Goal: Navigation & Orientation: Find specific page/section

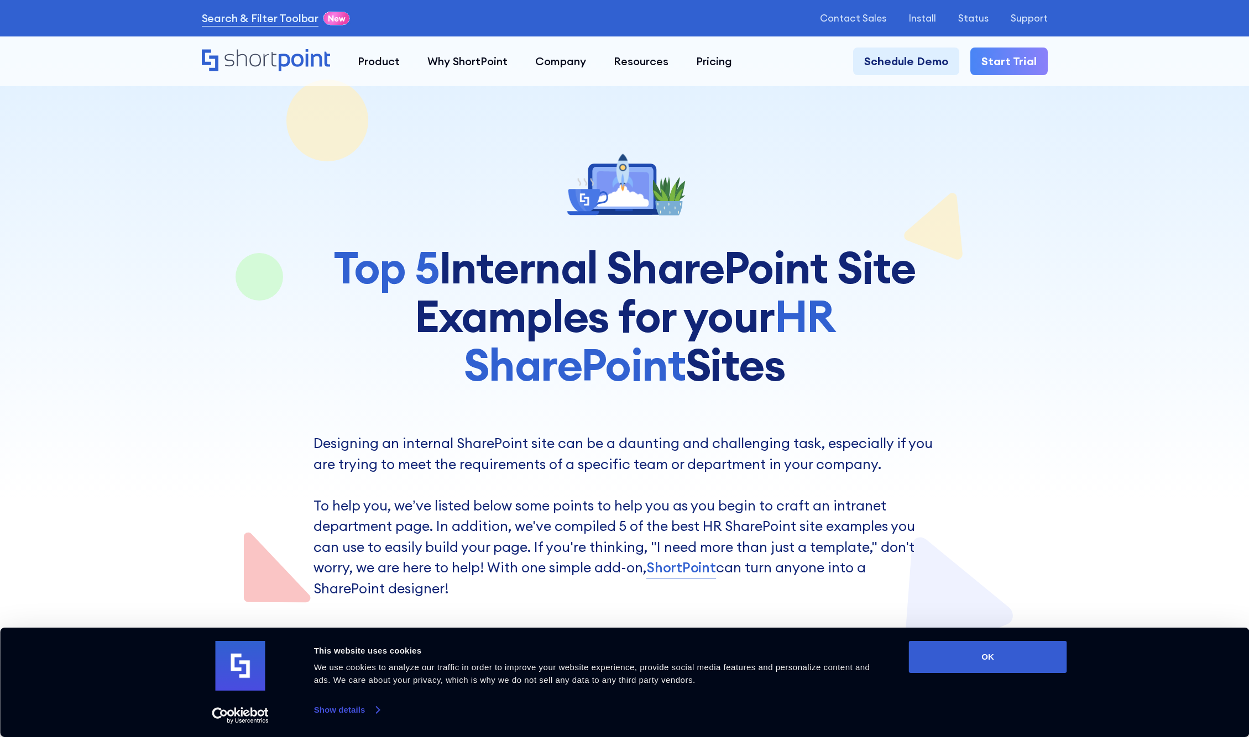
click at [352, 714] on link "Show details" at bounding box center [346, 710] width 65 height 17
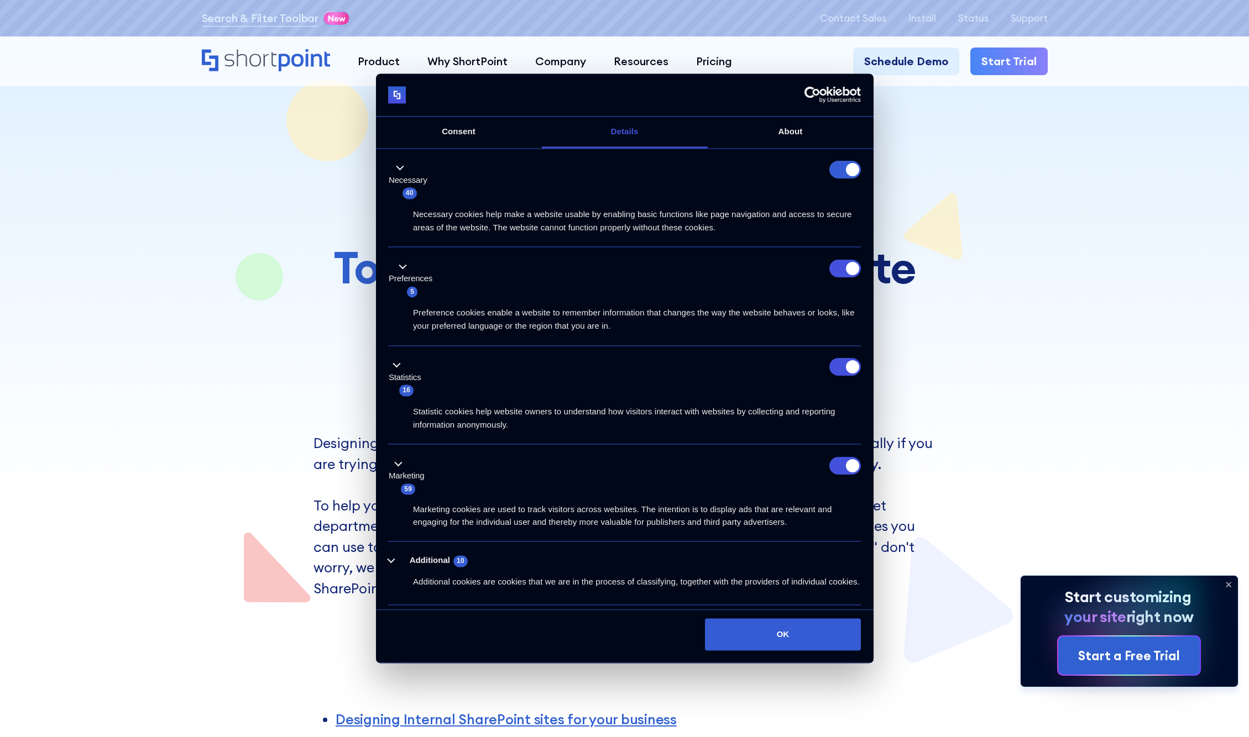
click at [835, 171] on form at bounding box center [845, 170] width 32 height 18
click at [833, 270] on input "Preferences" at bounding box center [845, 269] width 32 height 18
checkbox input "false"
click at [831, 366] on input "Statistics" at bounding box center [845, 368] width 32 height 18
checkbox input "false"
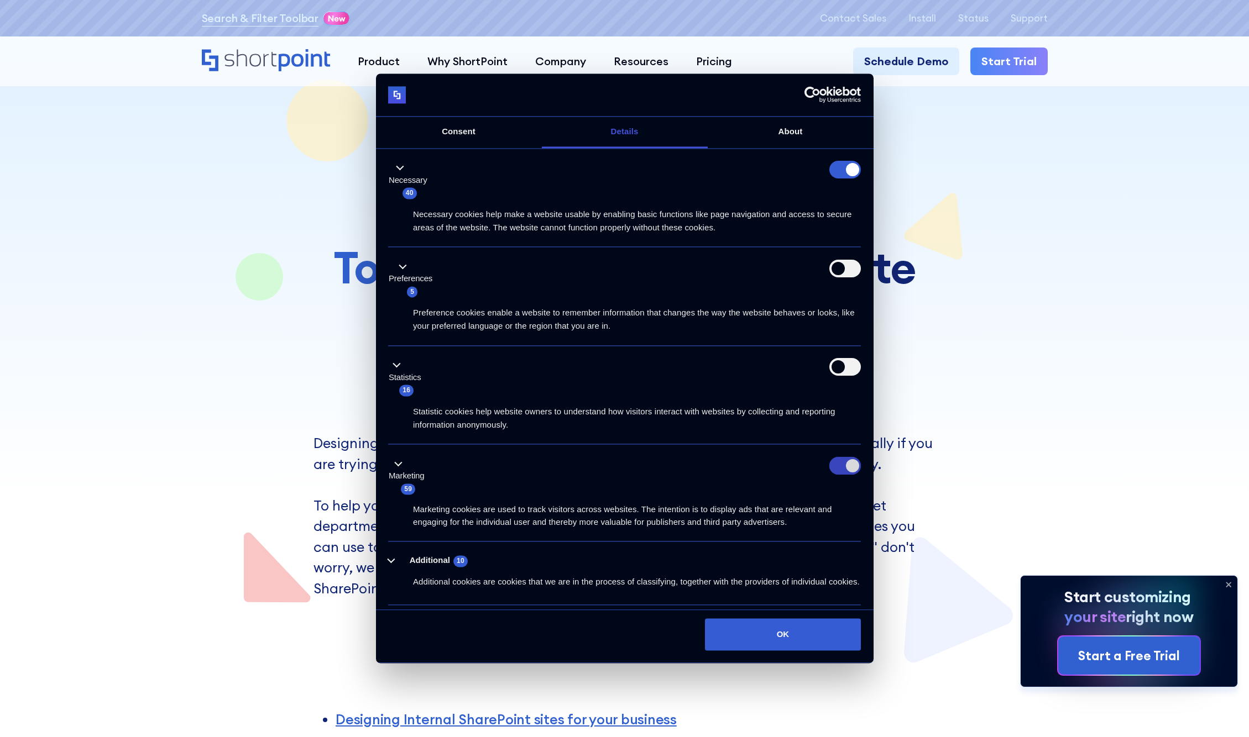
click at [829, 468] on input "Marketing" at bounding box center [845, 466] width 32 height 18
checkbox input "false"
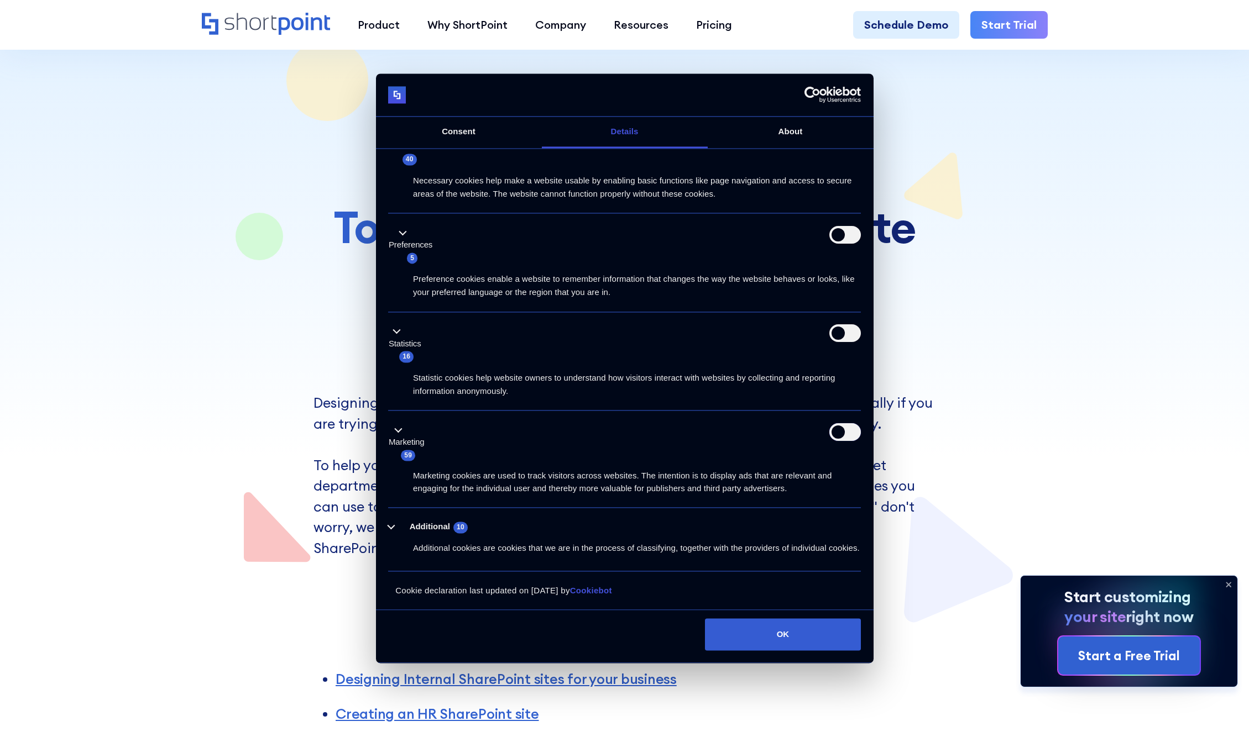
scroll to position [111, 0]
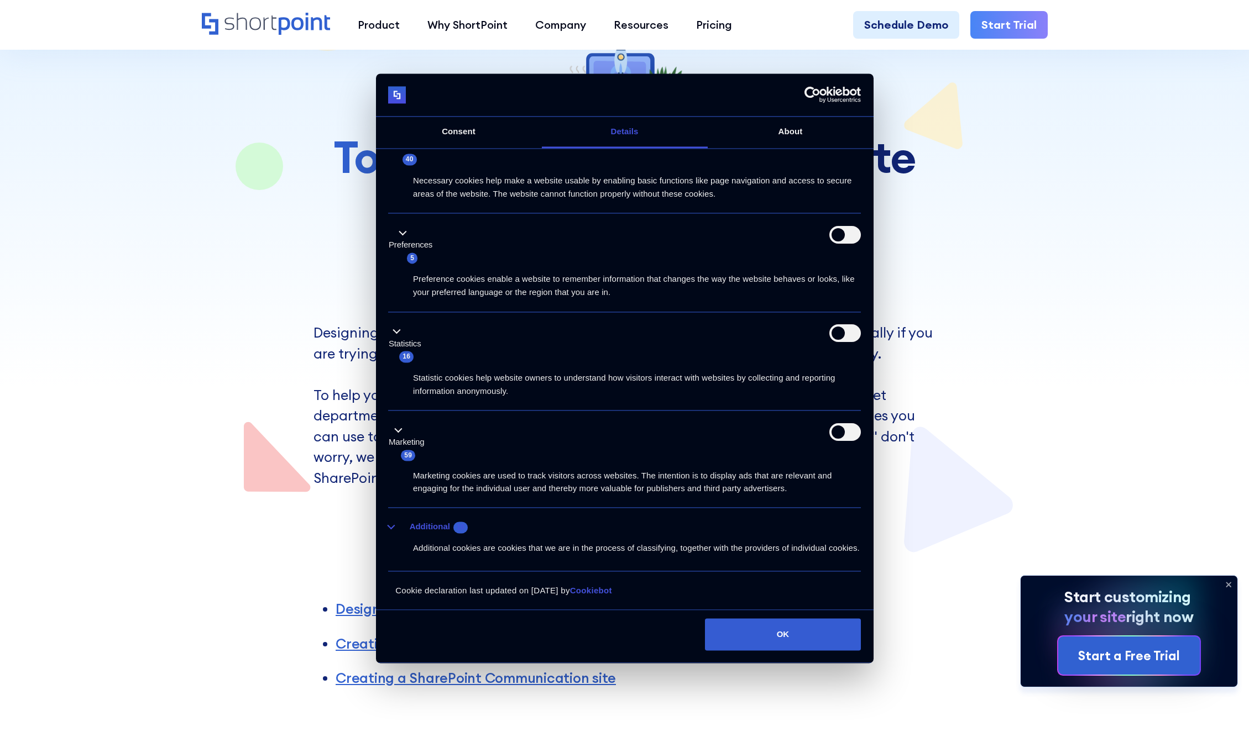
click at [394, 521] on button "Additional 10" at bounding box center [431, 528] width 86 height 14
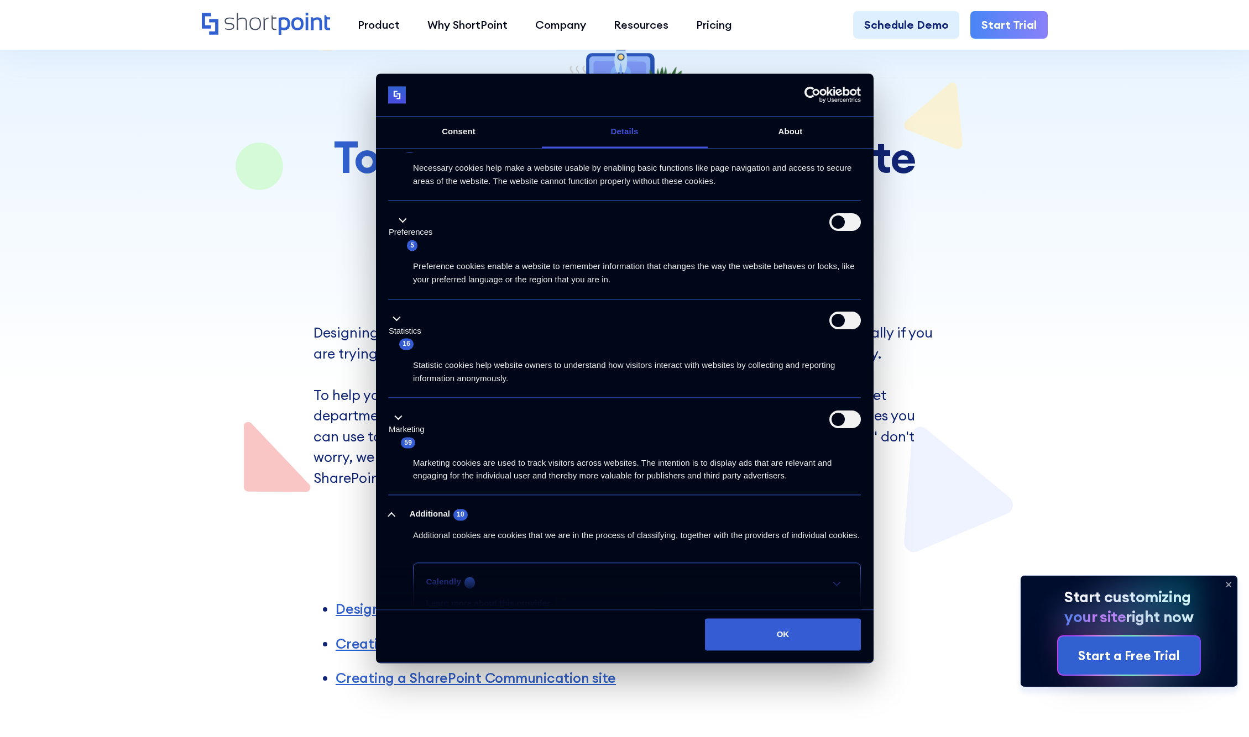
scroll to position [157, 0]
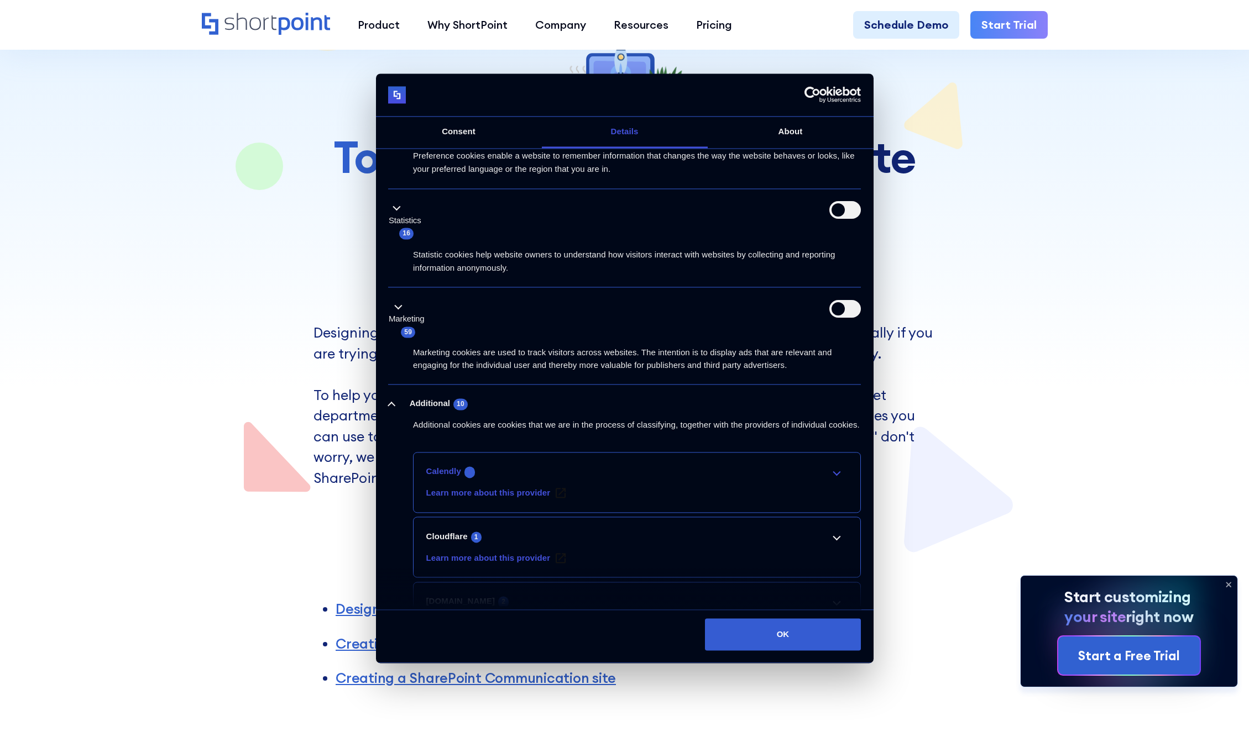
click at [826, 479] on link "Calendly 1" at bounding box center [637, 471] width 422 height 13
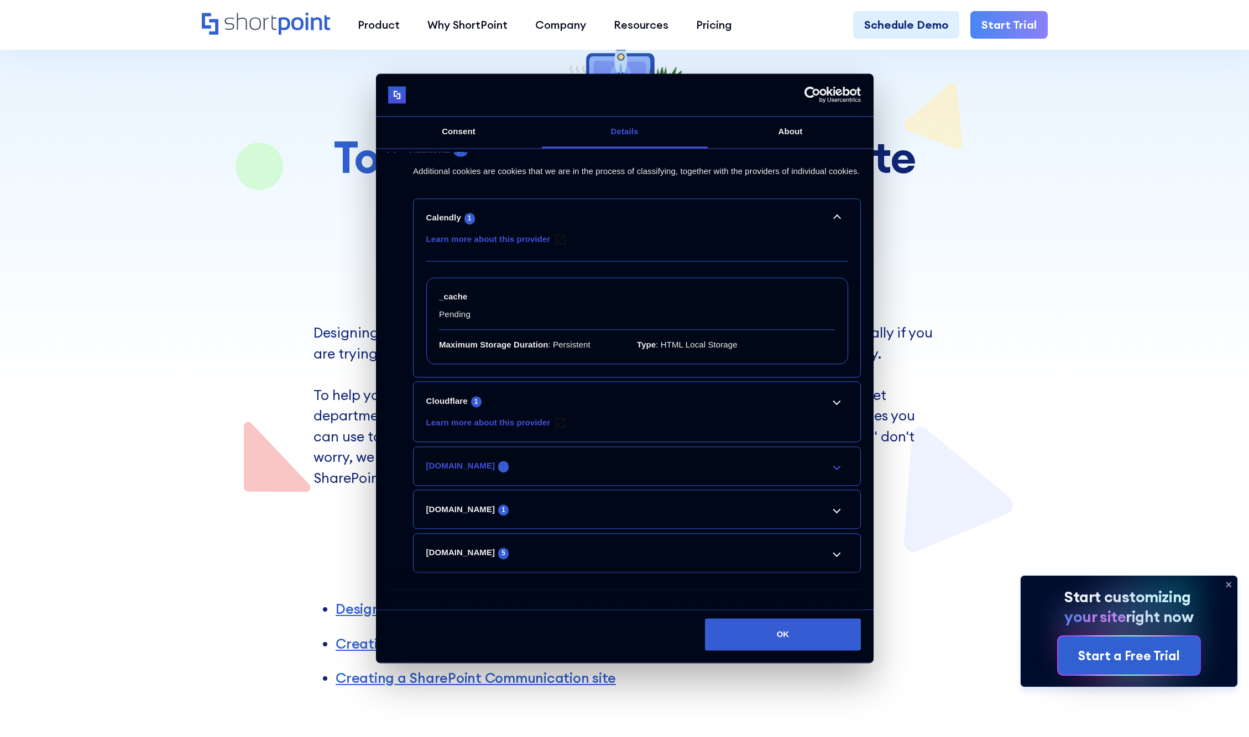
scroll to position [441, 0]
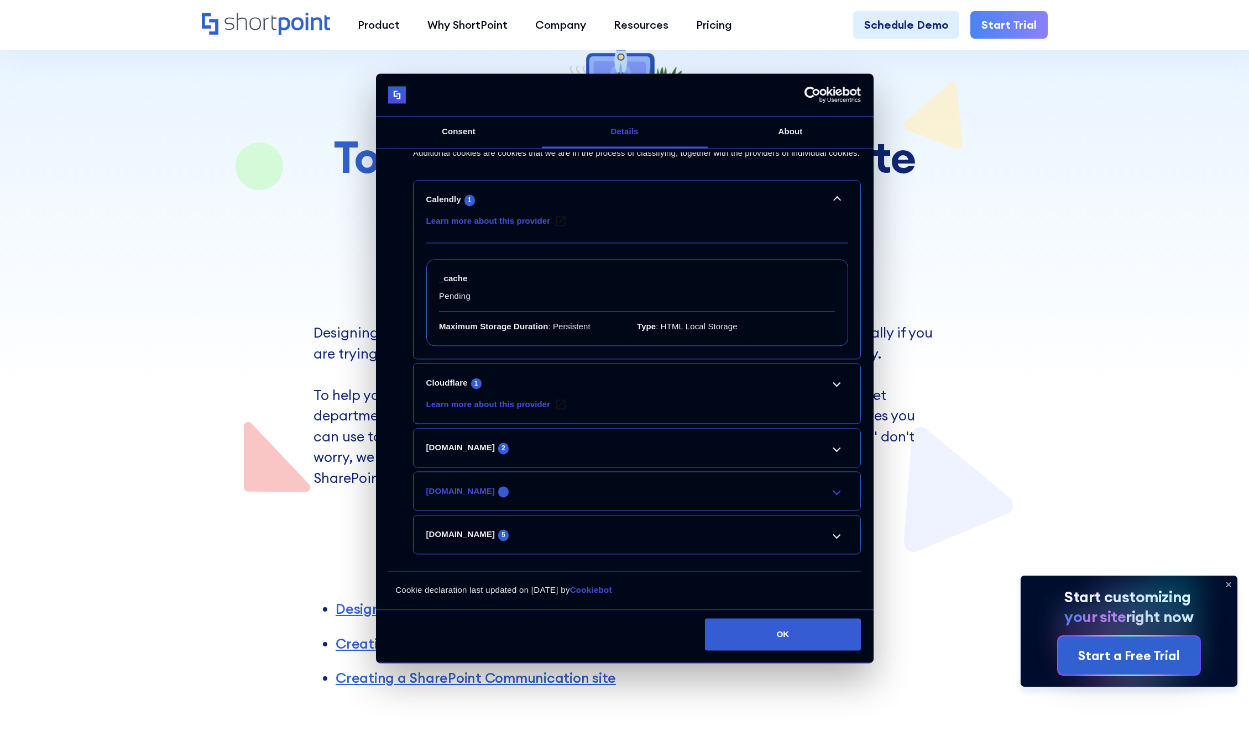
click at [835, 495] on link "[DOMAIN_NAME] 1" at bounding box center [637, 491] width 422 height 13
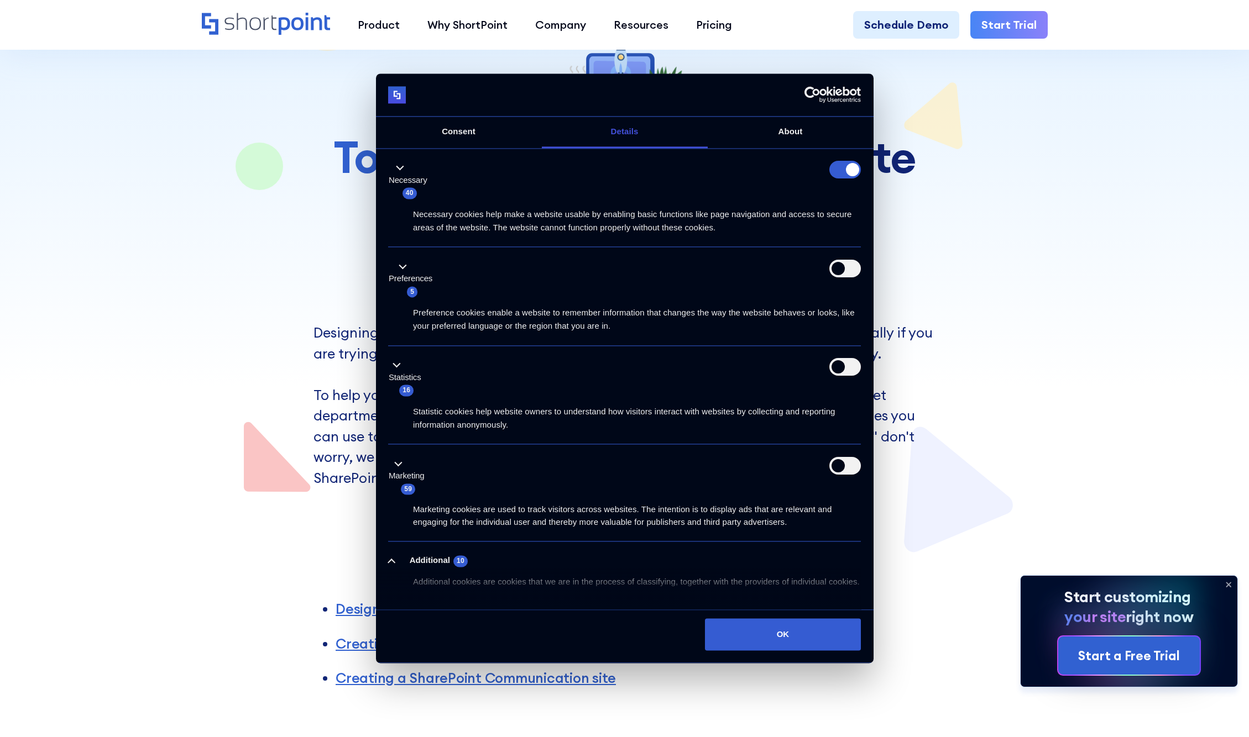
scroll to position [0, 0]
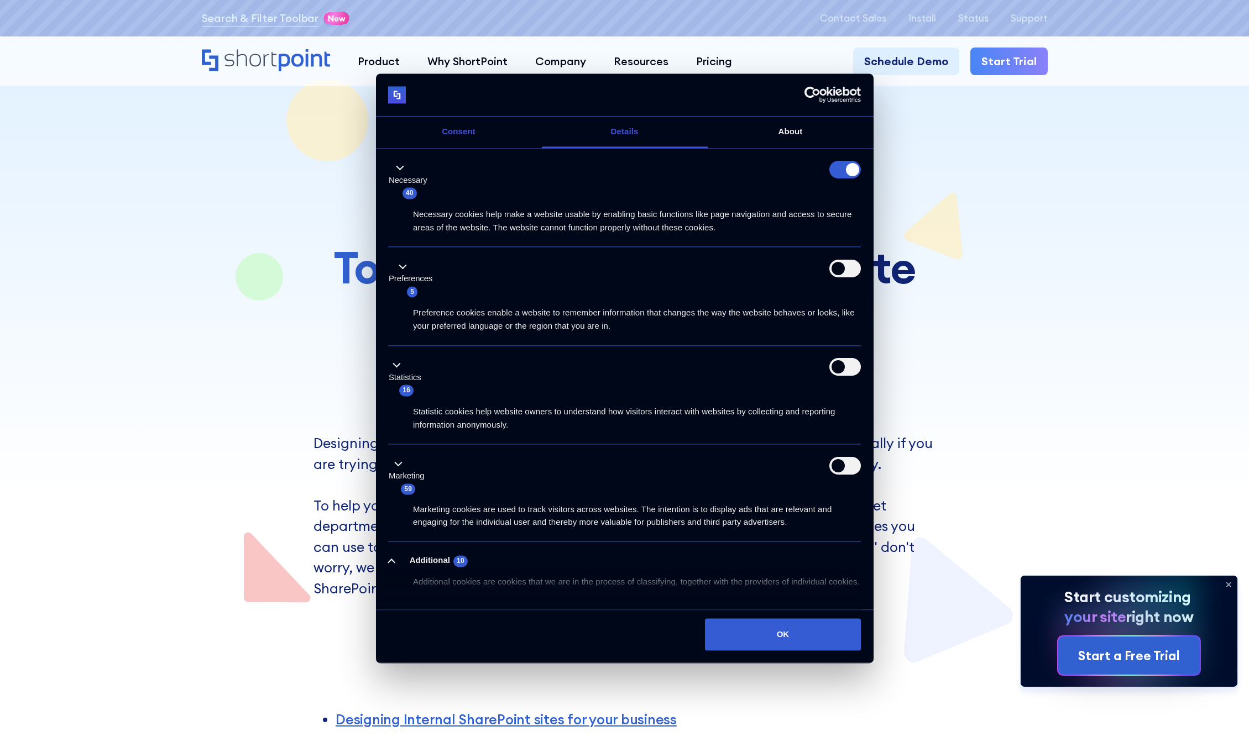
click at [444, 133] on link "Consent" at bounding box center [459, 133] width 166 height 32
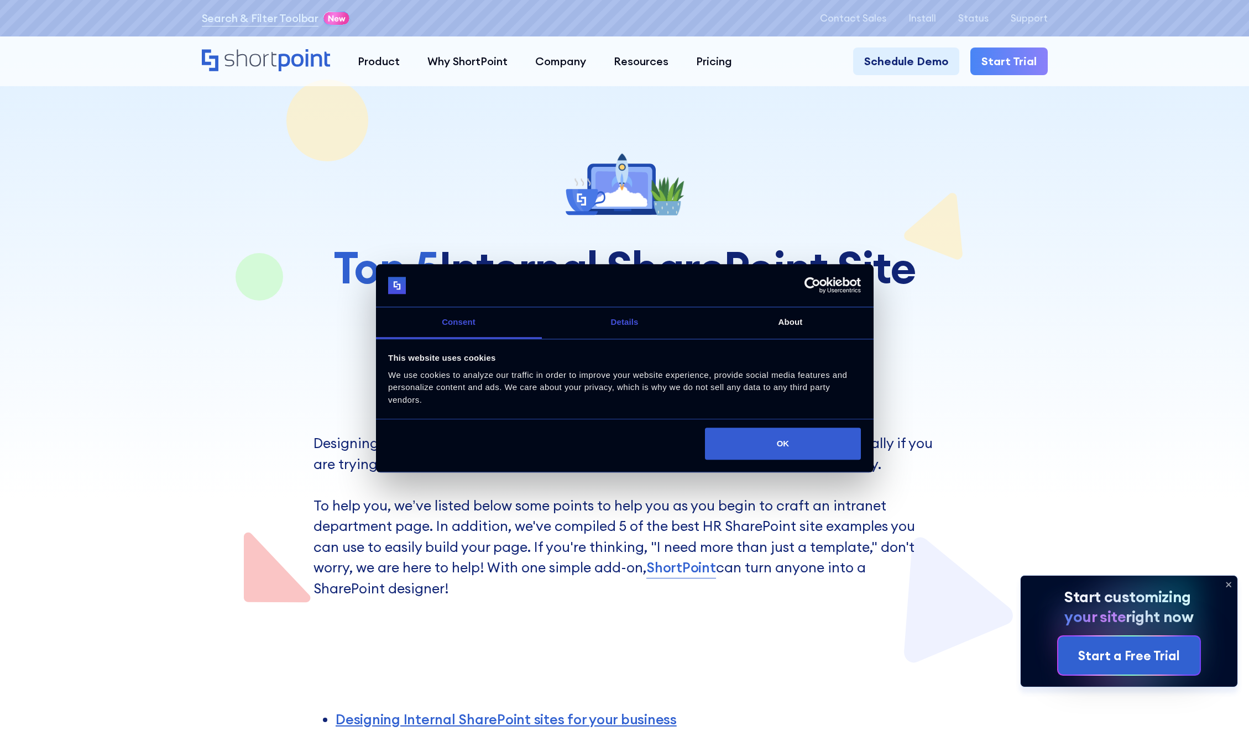
click at [616, 324] on link "Details" at bounding box center [625, 323] width 166 height 32
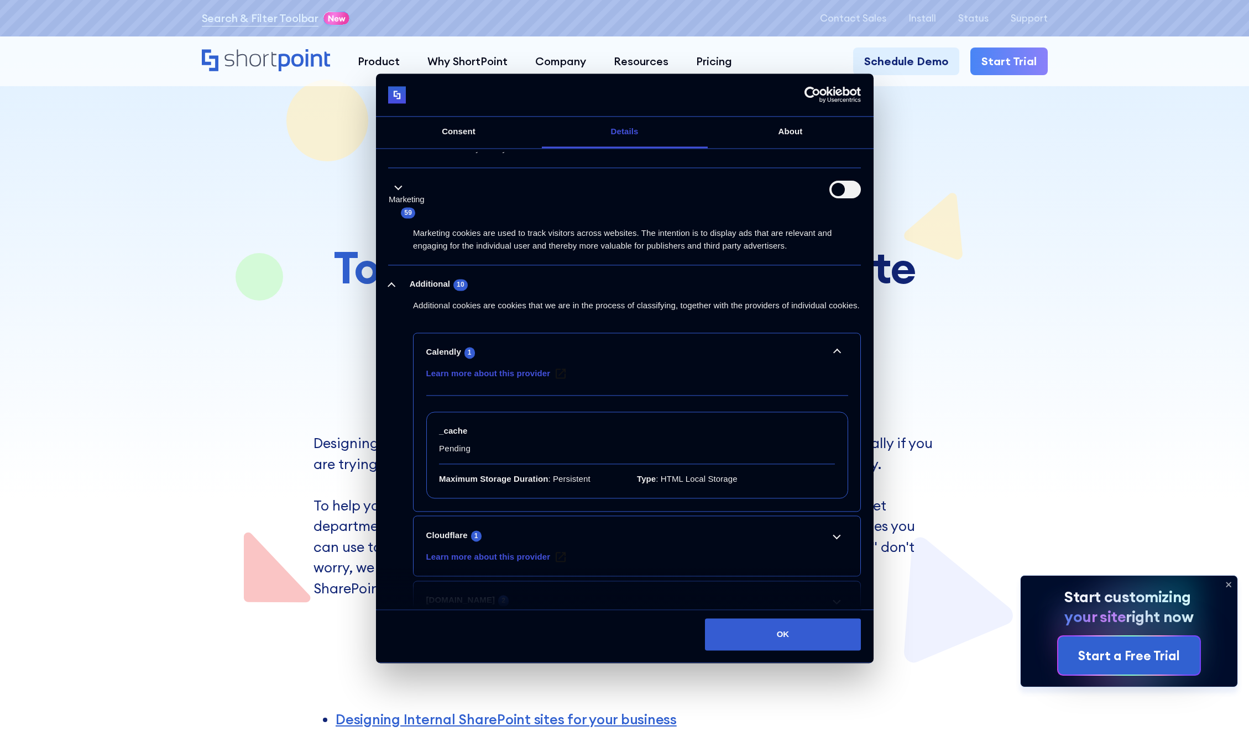
scroll to position [387, 0]
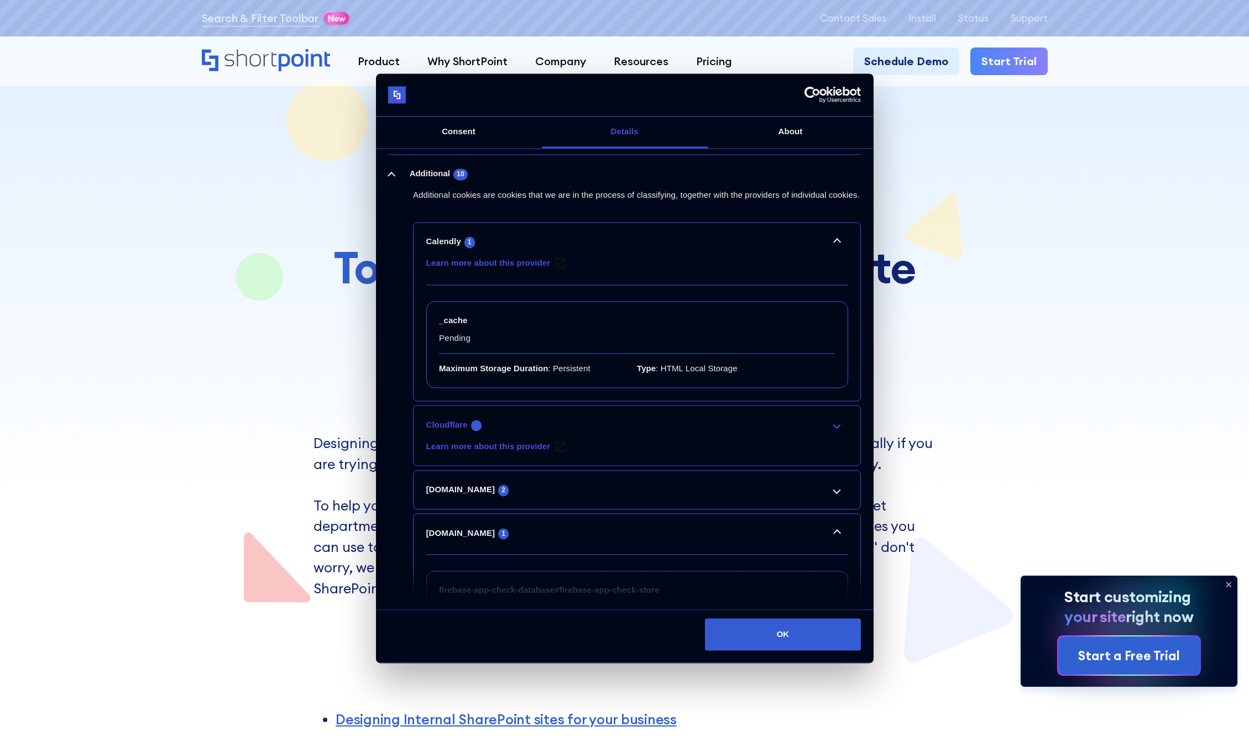
click at [830, 432] on link "Cloudflare 1" at bounding box center [637, 424] width 422 height 13
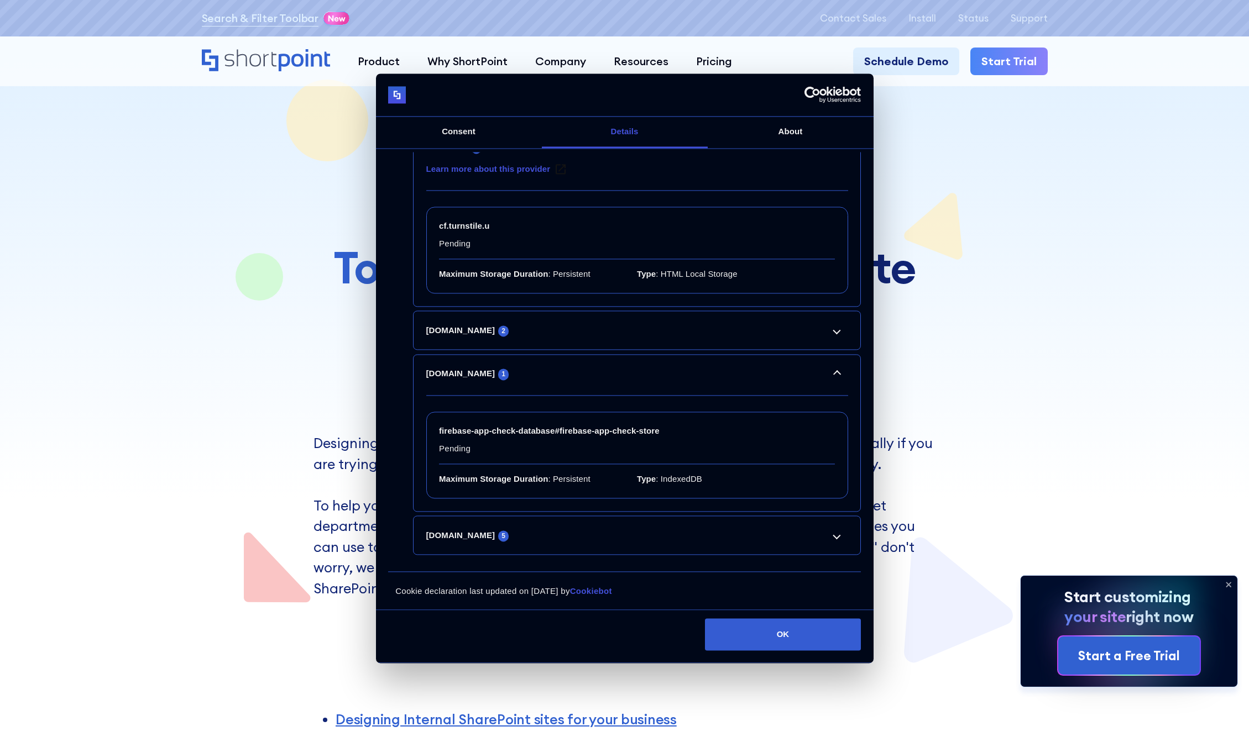
scroll to position [678, 0]
click at [807, 542] on li "[DOMAIN_NAME] 5 _fs_lua Pending Maximum Storage Duration : Persistent Type : HT…" at bounding box center [637, 535] width 448 height 39
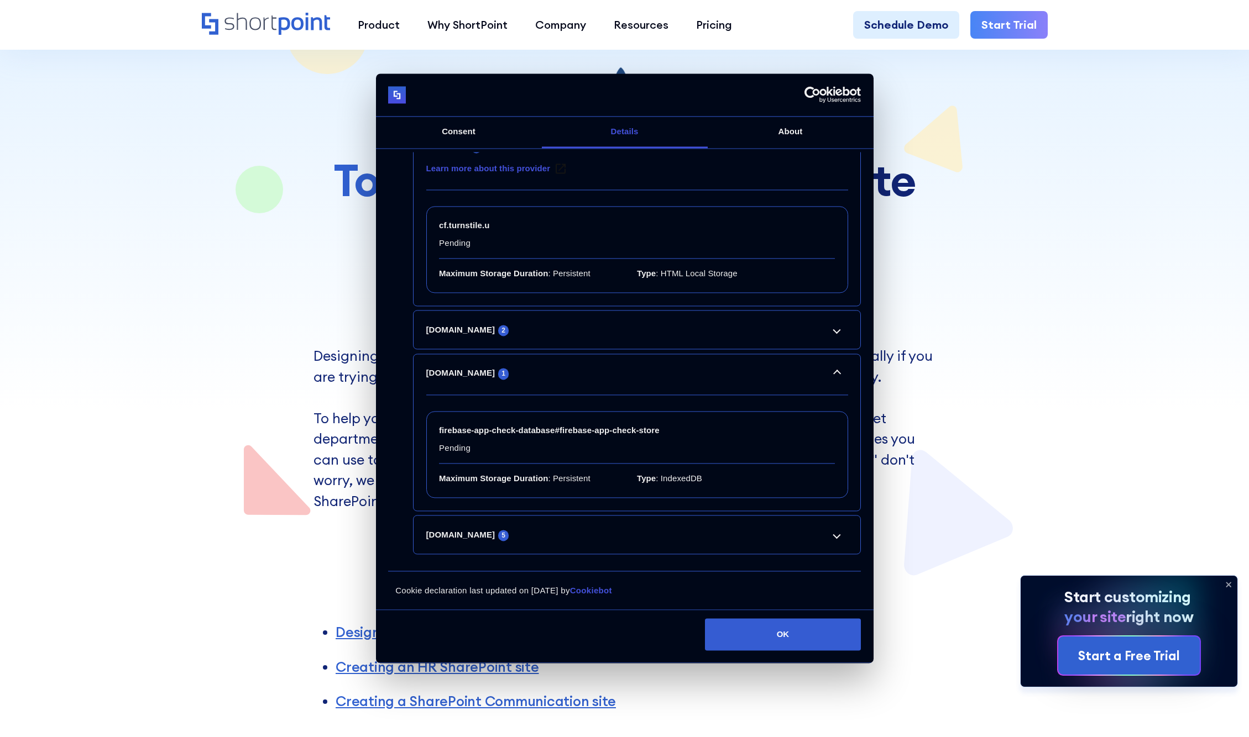
scroll to position [111, 0]
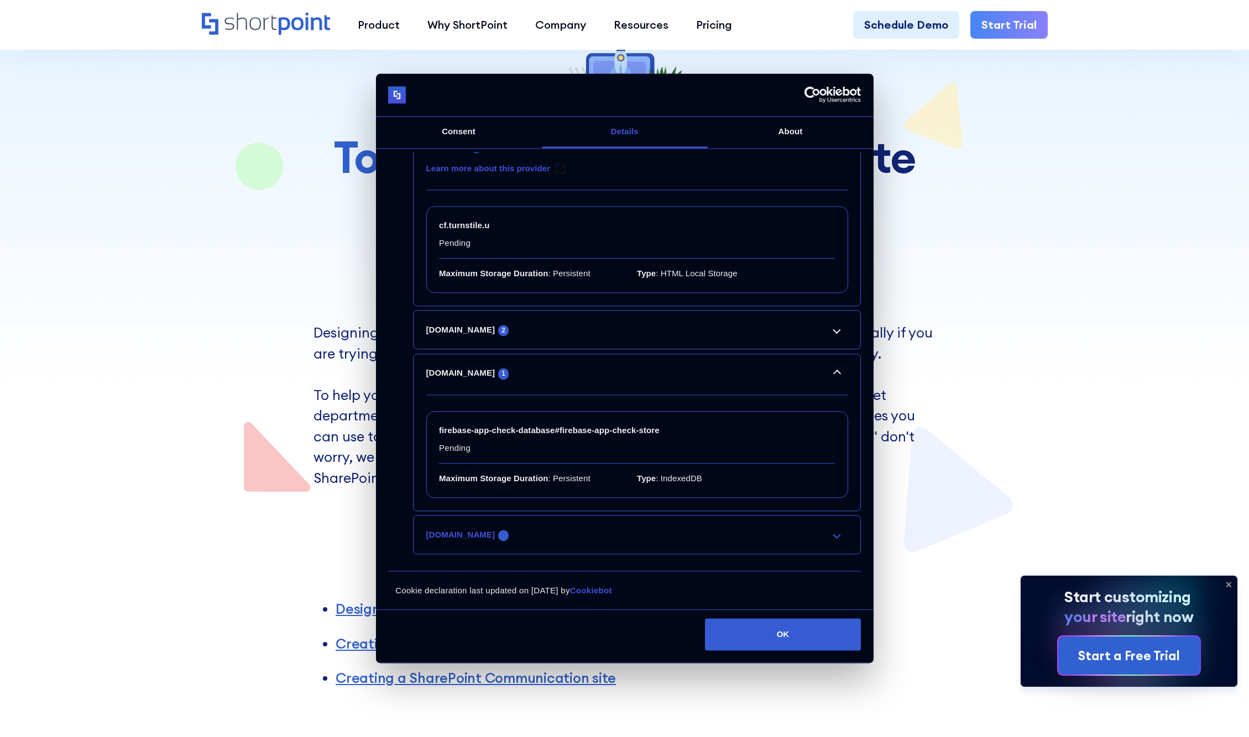
click at [831, 536] on link "[DOMAIN_NAME] 5" at bounding box center [637, 534] width 422 height 13
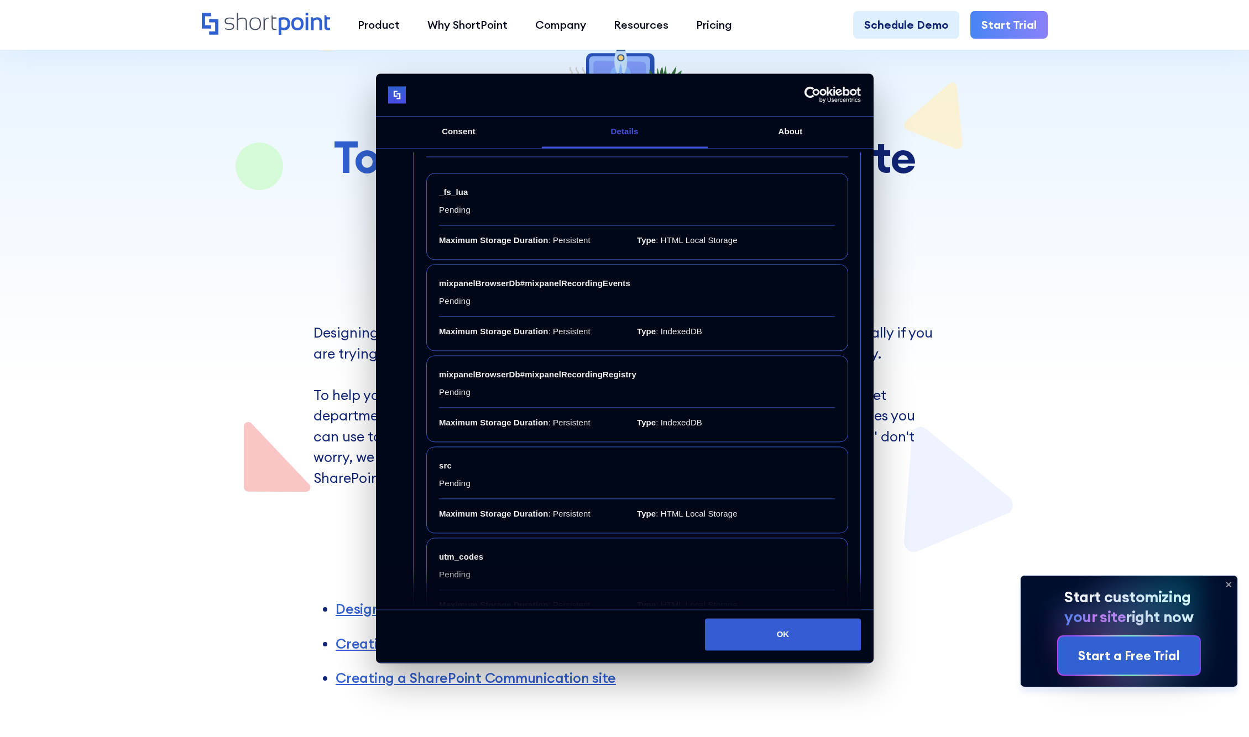
scroll to position [1160, 0]
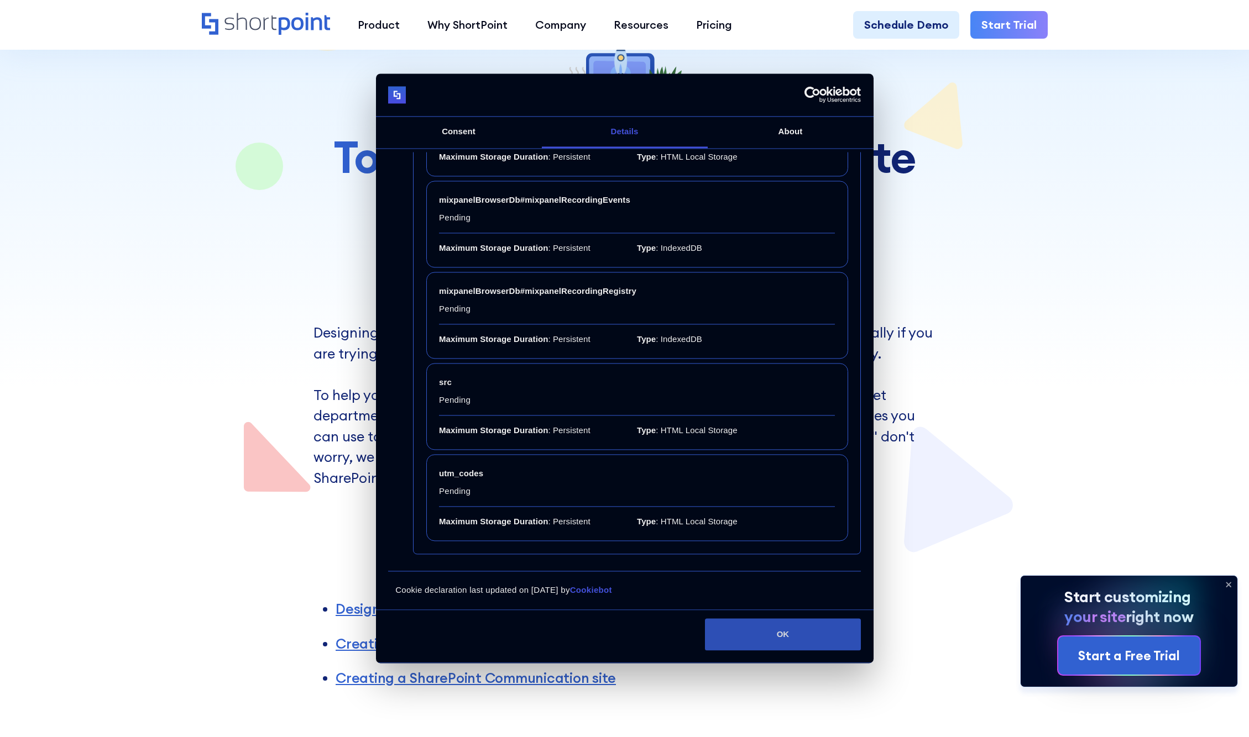
click at [787, 633] on button "OK" at bounding box center [783, 635] width 156 height 32
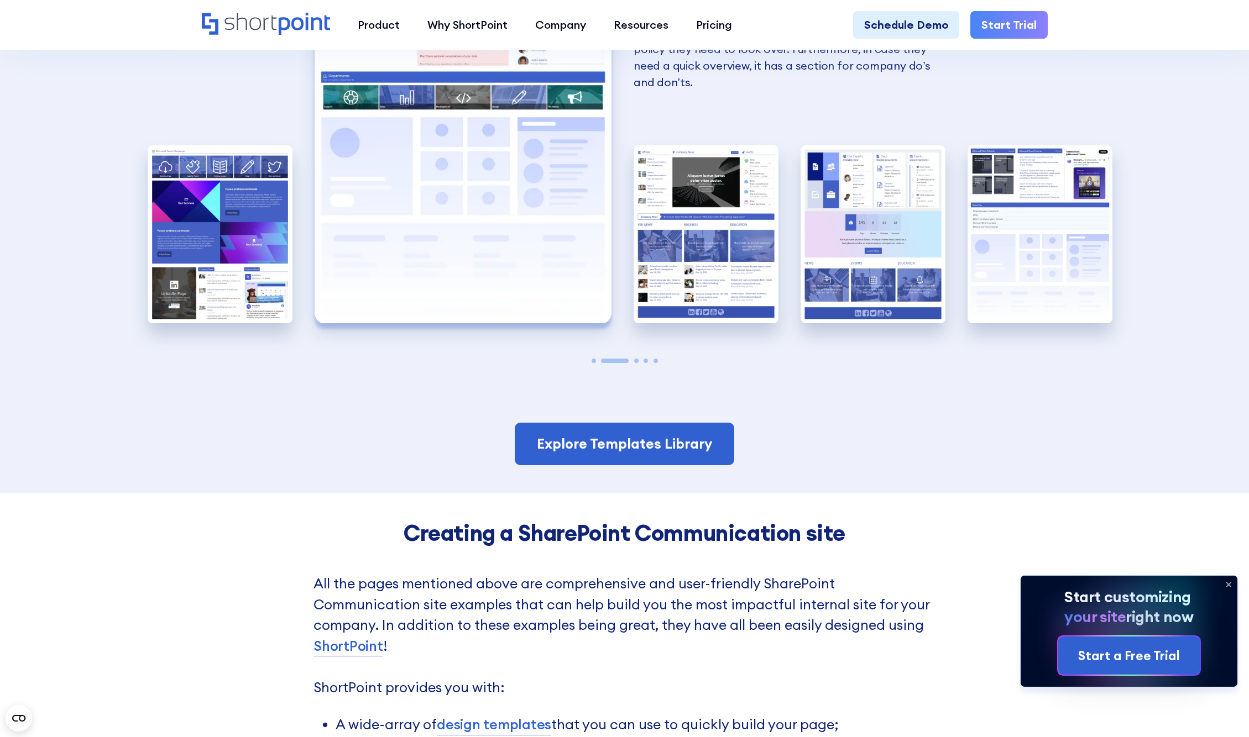
scroll to position [2591, 0]
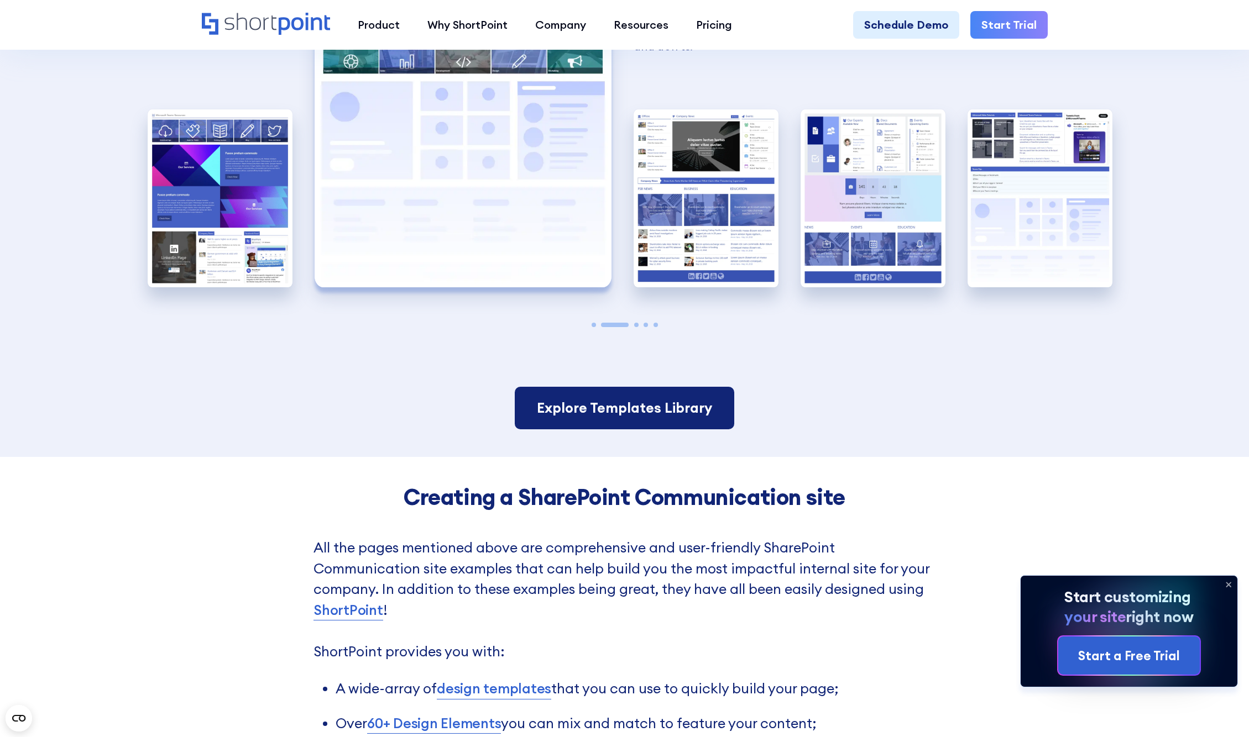
click at [595, 408] on link "Explore Templates Library" at bounding box center [624, 408] width 219 height 43
